Goal: Find specific page/section: Find specific page/section

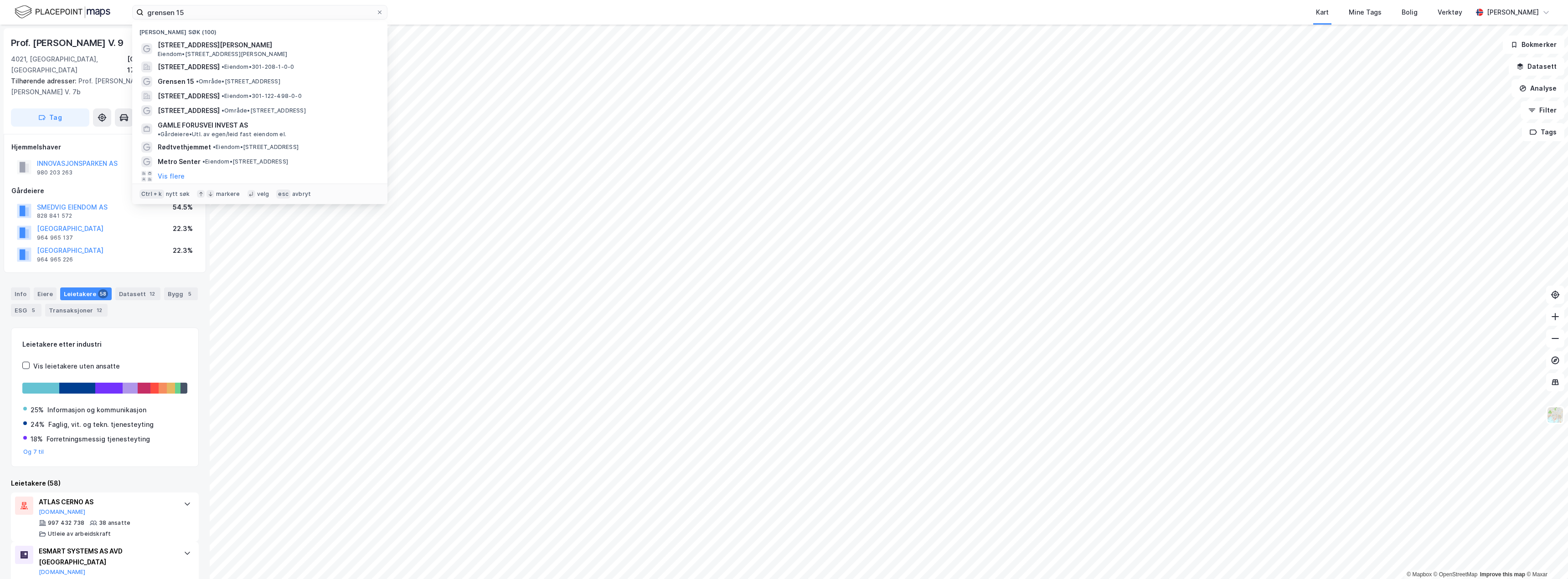
click at [173, 7] on input "grensen 15" at bounding box center [260, 12] width 233 height 13
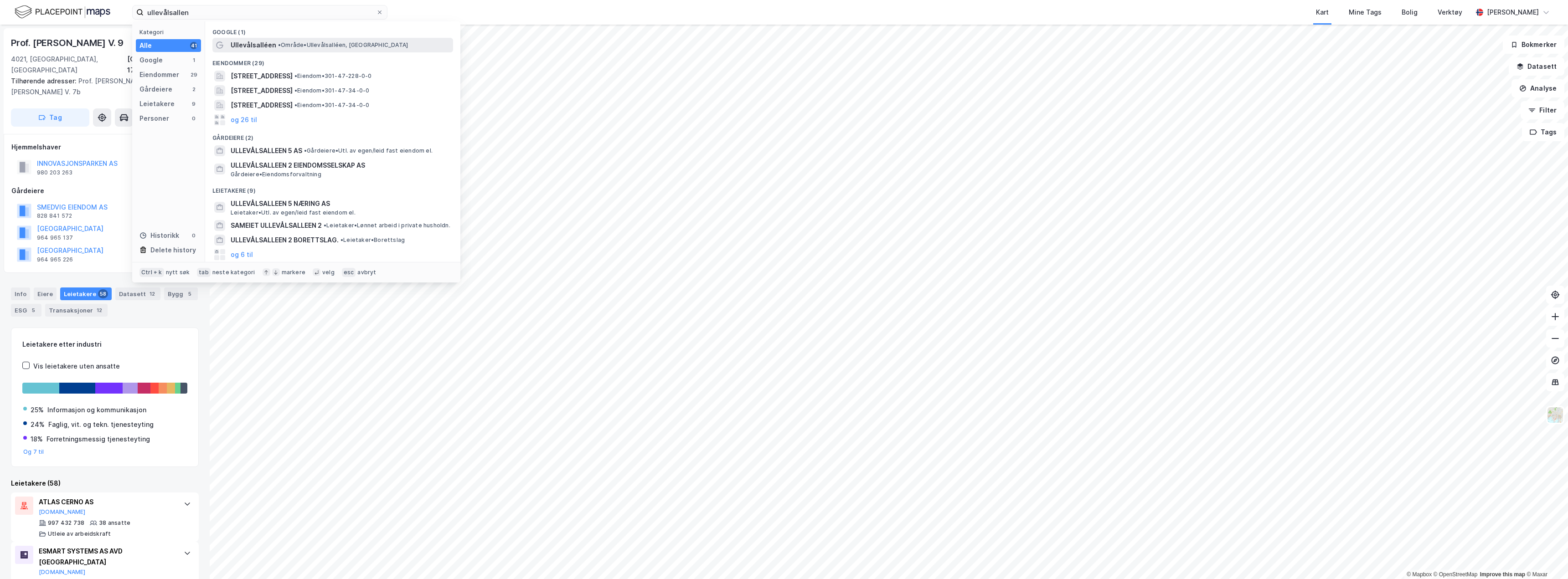
type input "ullevålsallen"
click at [260, 52] on div "Ullevålsalléen • Område • [GEOGRAPHIC_DATA], [GEOGRAPHIC_DATA]" at bounding box center [332, 45] width 240 height 15
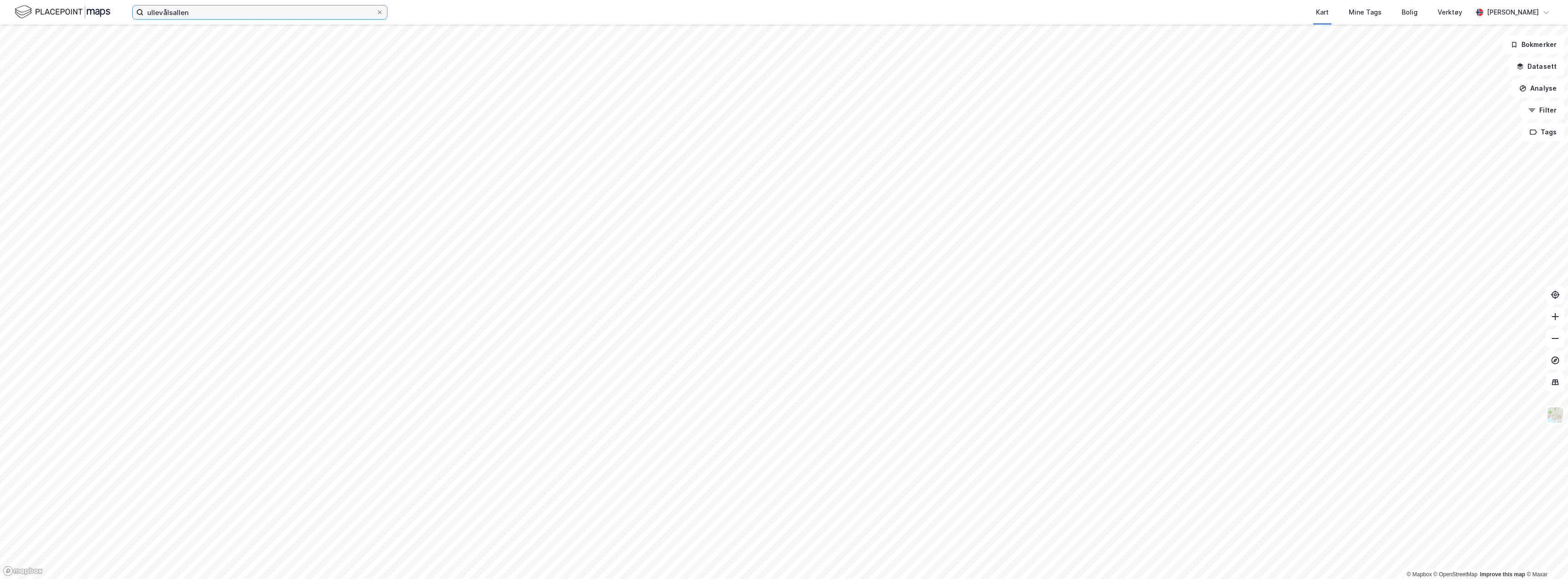
click at [197, 12] on input "ullevålsallen" at bounding box center [260, 12] width 233 height 13
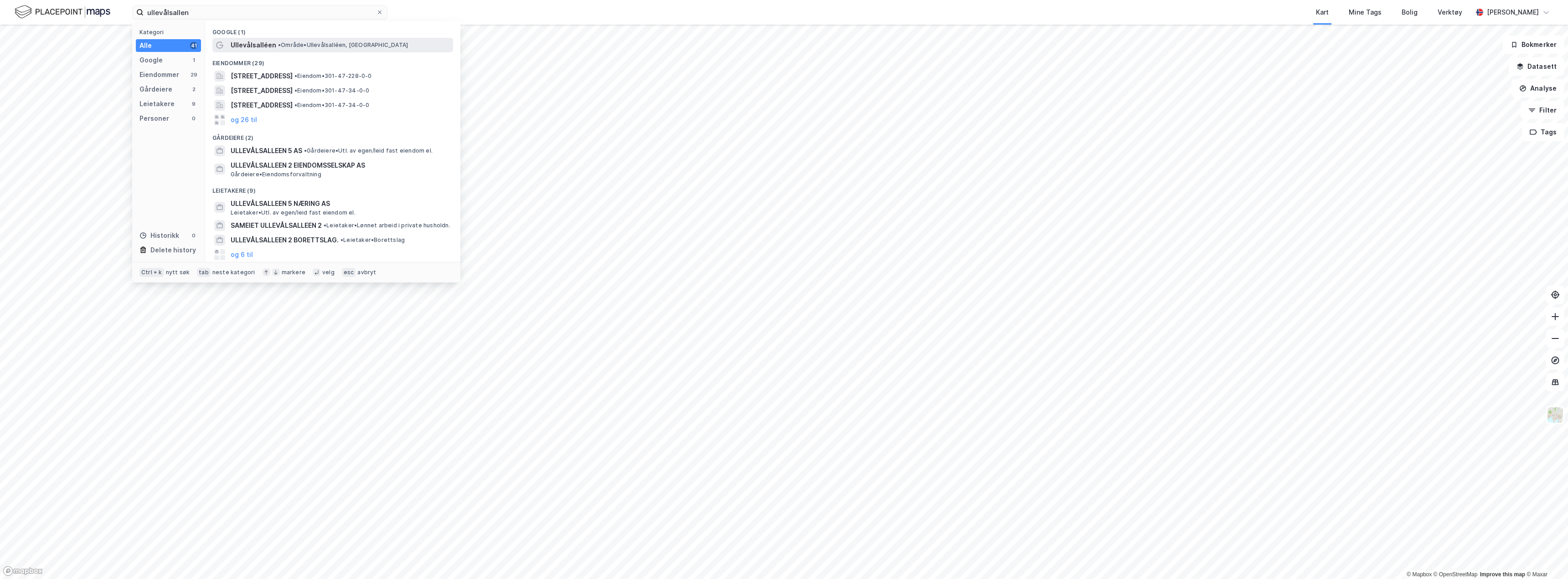
click at [278, 47] on span "•" at bounding box center [279, 44] width 2 height 7
click at [191, 12] on input "ullevålsallen" at bounding box center [260, 12] width 233 height 13
click at [253, 81] on span "[STREET_ADDRESS]" at bounding box center [262, 76] width 62 height 11
